Goal: Task Accomplishment & Management: Manage account settings

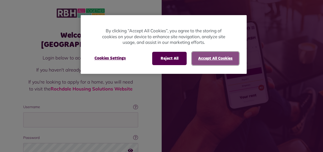
click at [218, 57] on button "Accept All Cookies" at bounding box center [215, 58] width 47 height 13
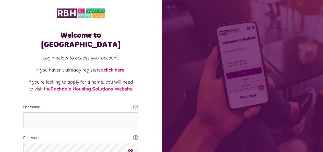
scroll to position [44, 0]
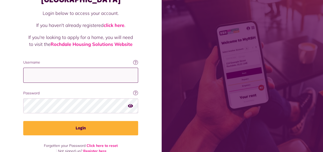
click at [44, 67] on input "Username" at bounding box center [80, 74] width 115 height 15
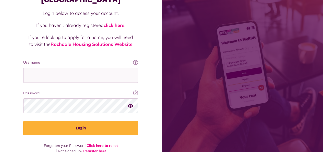
click at [146, 56] on div "Welcome to MyRBH Login below to access your account. If you haven't already reg…" at bounding box center [81, 58] width 162 height 205
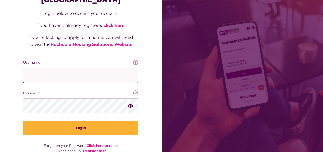
click at [39, 67] on input "Username" at bounding box center [80, 74] width 115 height 15
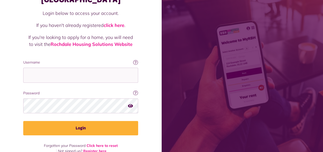
click at [136, 60] on icon at bounding box center [135, 62] width 5 height 5
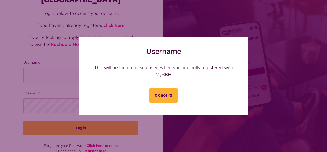
click at [140, 36] on div "Username This will be the email you used when you originally registered with My…" at bounding box center [163, 76] width 327 height 152
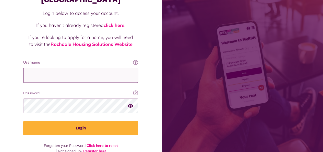
click at [34, 67] on input "Username" at bounding box center [80, 74] width 115 height 15
type input "**********"
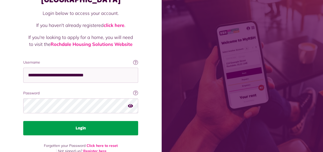
click at [83, 121] on button "Login" at bounding box center [80, 128] width 115 height 14
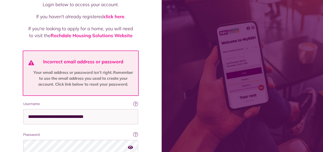
scroll to position [95, 0]
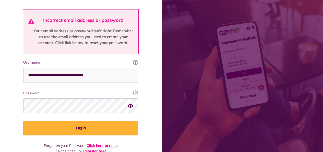
click at [103, 143] on link "Click here to reset" at bounding box center [102, 145] width 31 height 5
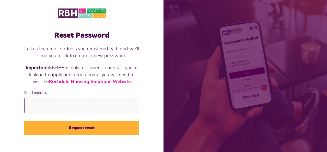
click at [45, 103] on input "Email address" at bounding box center [81, 105] width 115 height 15
type input "**********"
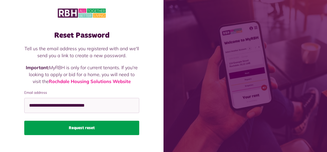
click at [80, 126] on button "Request reset" at bounding box center [81, 127] width 115 height 14
